Goal: Transaction & Acquisition: Purchase product/service

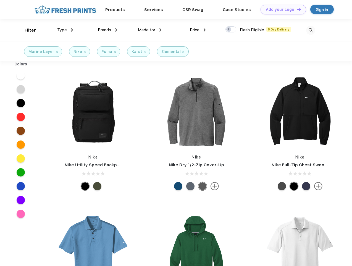
scroll to position [0, 0]
click at [282, 9] on link "Add your Logo Design Tool" at bounding box center [284, 10] width 46 height 10
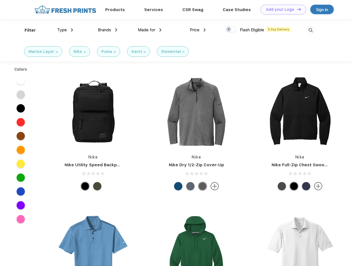
click at [0, 0] on div "Design Tool" at bounding box center [0, 0] width 0 height 0
click at [297, 9] on link "Add your Logo Design Tool" at bounding box center [284, 10] width 46 height 10
click at [27, 30] on div "Filter" at bounding box center [30, 30] width 11 height 6
click at [65, 30] on span "Type" at bounding box center [62, 29] width 10 height 5
click at [108, 30] on span "Brands" at bounding box center [104, 29] width 13 height 5
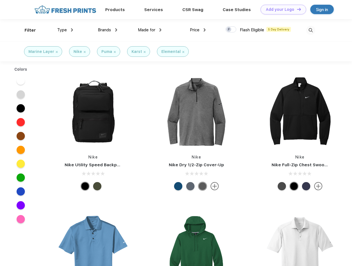
click at [150, 30] on span "Made for" at bounding box center [146, 29] width 17 height 5
click at [198, 30] on span "Price" at bounding box center [195, 29] width 10 height 5
click at [231, 30] on div at bounding box center [231, 29] width 11 height 6
click at [229, 30] on input "checkbox" at bounding box center [228, 28] width 4 height 4
click at [311, 30] on img at bounding box center [311, 30] width 9 height 9
